Goal: Navigation & Orientation: Find specific page/section

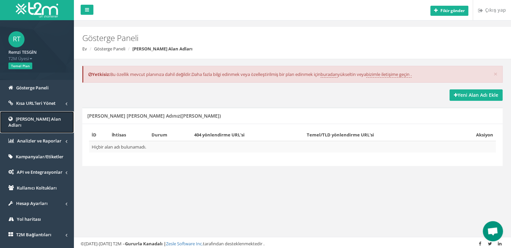
click at [30, 119] on font "[PERSON_NAME] Alan Adları" at bounding box center [34, 122] width 52 height 12
click at [17, 63] on font "Temel Plan" at bounding box center [20, 65] width 18 height 5
click at [21, 67] on font "Temel Plan" at bounding box center [20, 65] width 18 height 5
click at [24, 60] on font "T2M Üyesi" at bounding box center [18, 58] width 20 height 6
click at [20, 87] on font "Gösterge Paneli" at bounding box center [32, 88] width 33 height 6
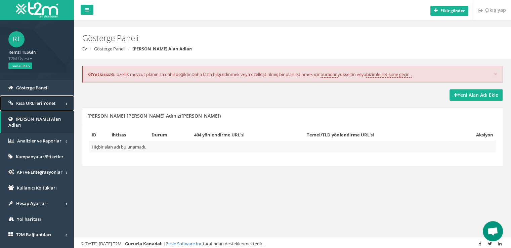
click at [29, 110] on link "Kısa URL'leri Yönet" at bounding box center [37, 103] width 74 height 16
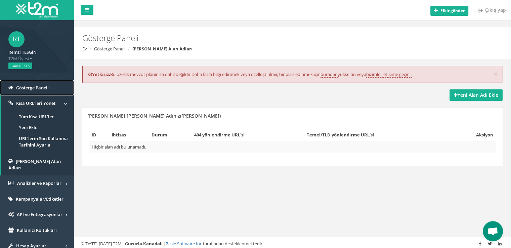
click at [27, 89] on font "Gösterge Paneli" at bounding box center [32, 88] width 33 height 6
